Goal: Information Seeking & Learning: Learn about a topic

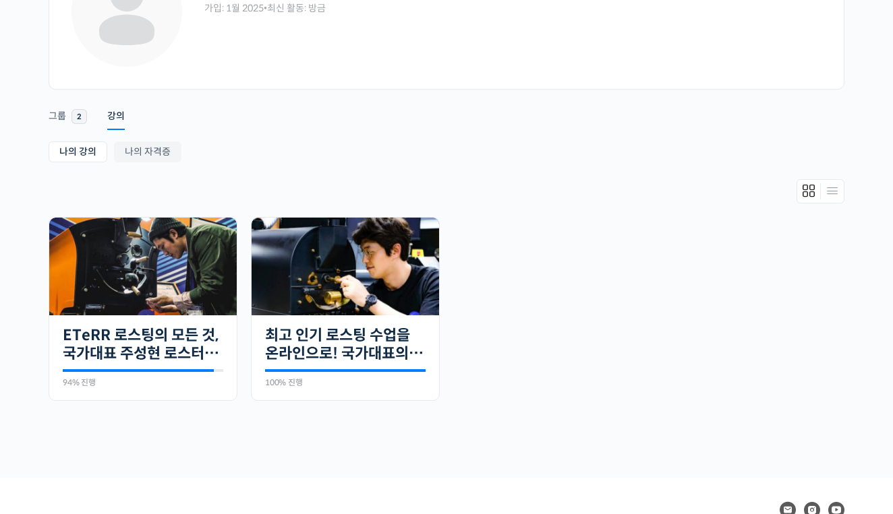
scroll to position [129, 0]
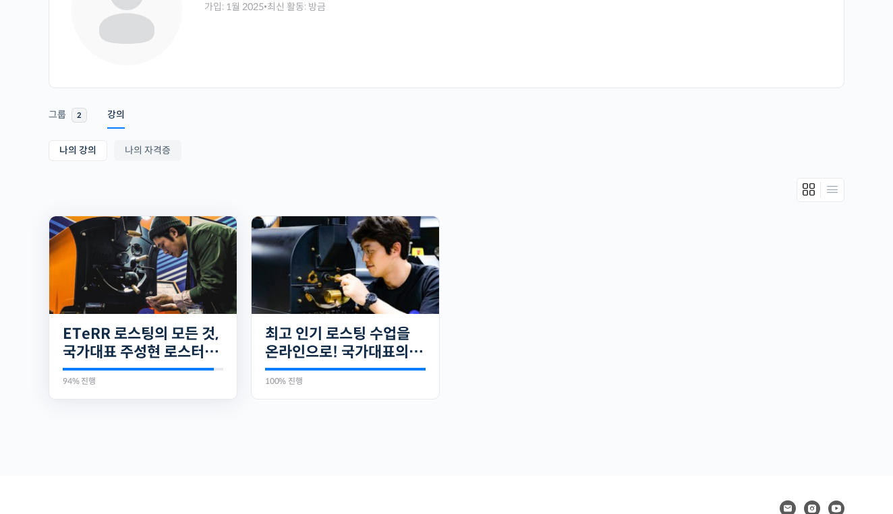
click at [142, 256] on img at bounding box center [142, 265] width 187 height 98
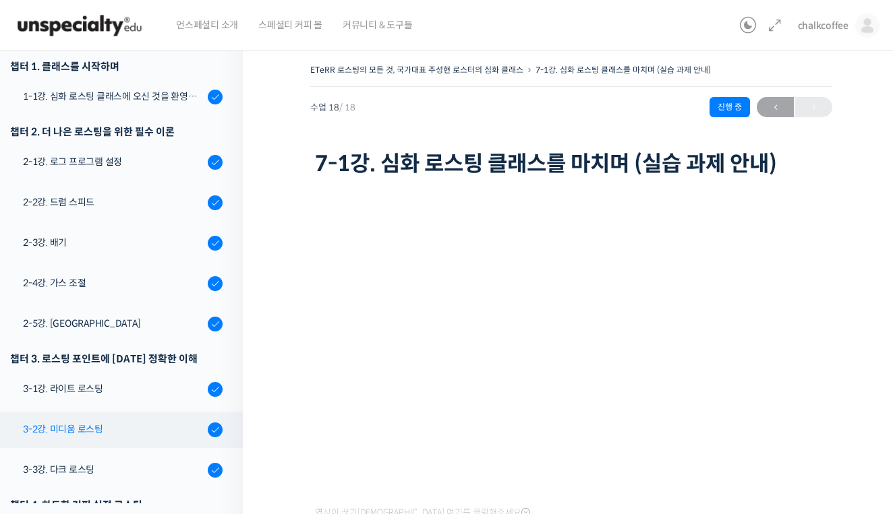
scroll to position [167, 0]
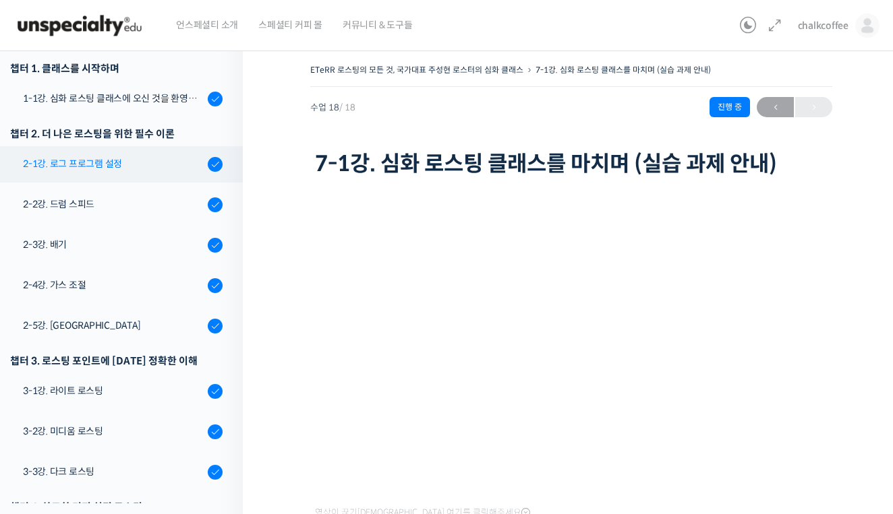
click at [139, 171] on link "2-1강. 로그 프로그램 설정" at bounding box center [117, 164] width 249 height 36
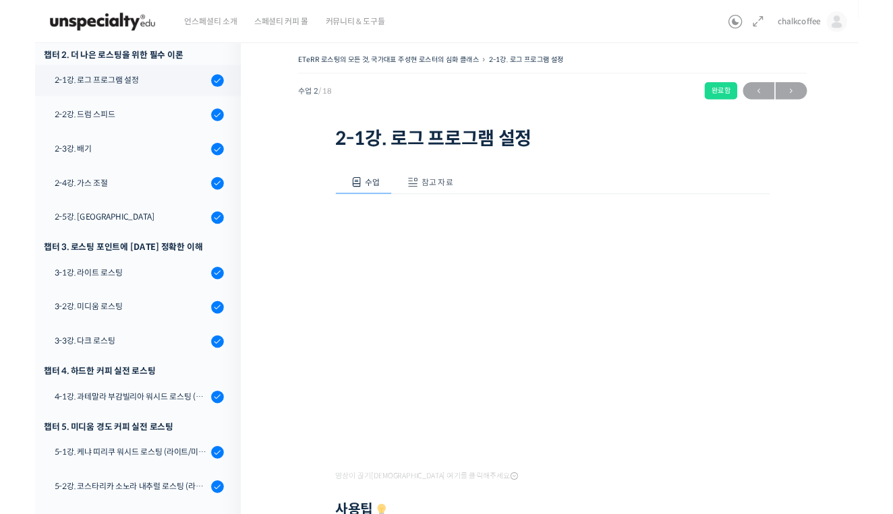
scroll to position [142, 0]
